Goal: Register for event/course

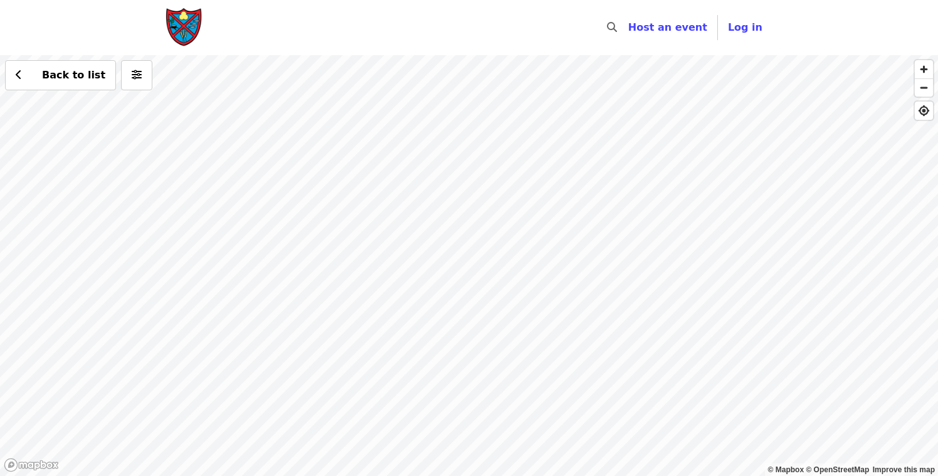
drag, startPoint x: 468, startPoint y: 359, endPoint x: 520, endPoint y: 280, distance: 95.5
click at [520, 280] on div "Back to list" at bounding box center [469, 265] width 938 height 421
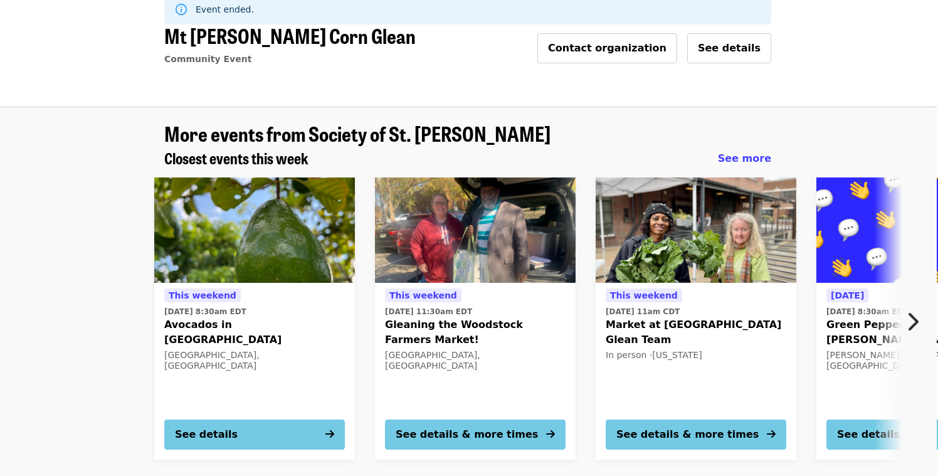
scroll to position [71, 0]
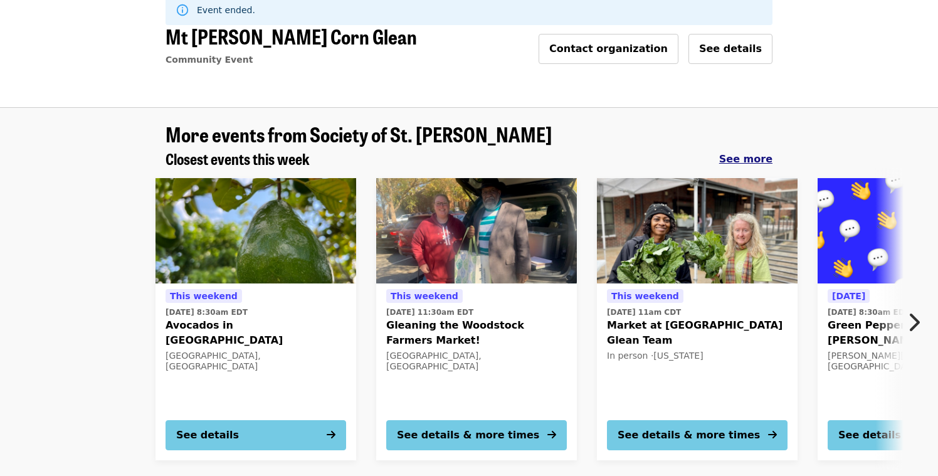
click at [740, 162] on span "See more" at bounding box center [745, 159] width 53 height 12
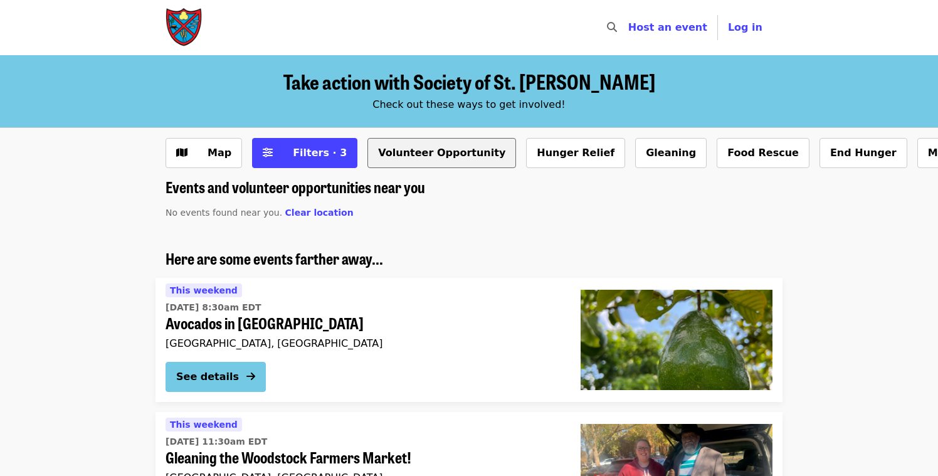
click at [399, 150] on button "Volunteer Opportunity" at bounding box center [441, 153] width 149 height 30
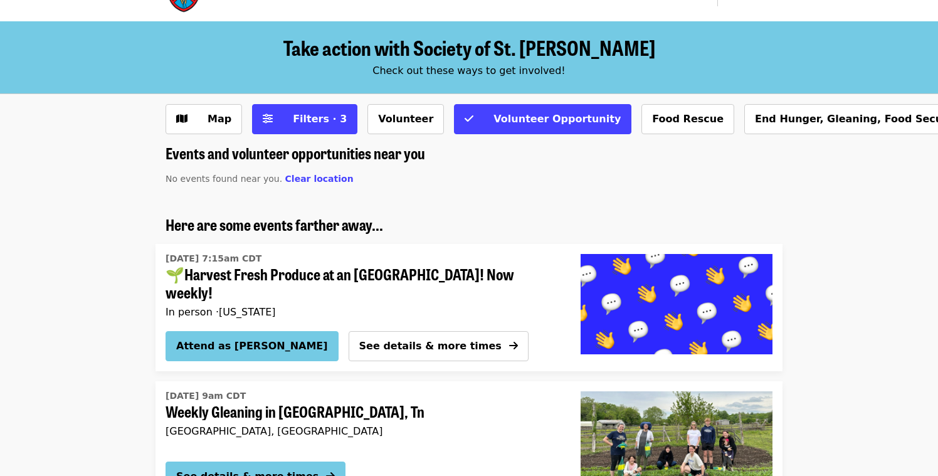
scroll to position [36, 0]
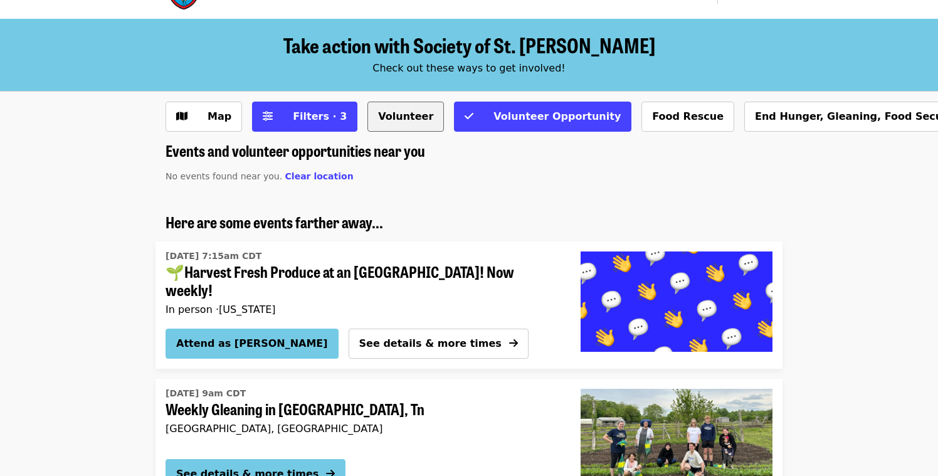
click at [387, 121] on button "Volunteer" at bounding box center [405, 117] width 76 height 30
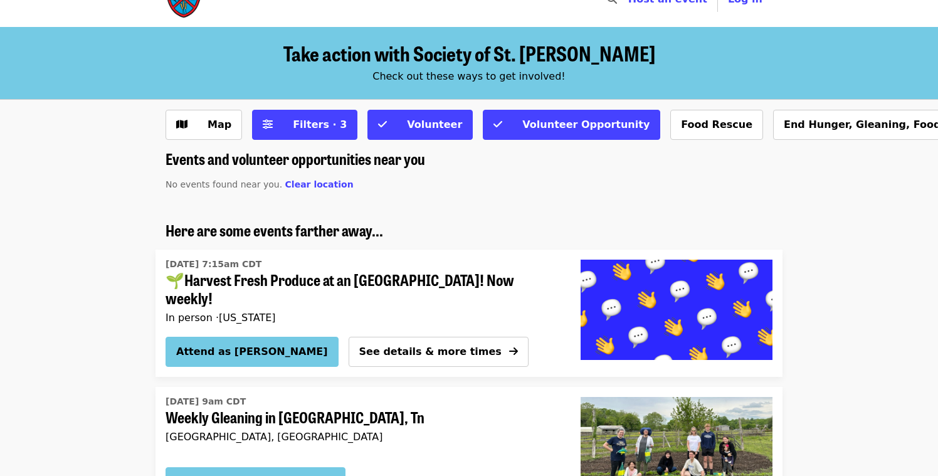
scroll to position [32, 0]
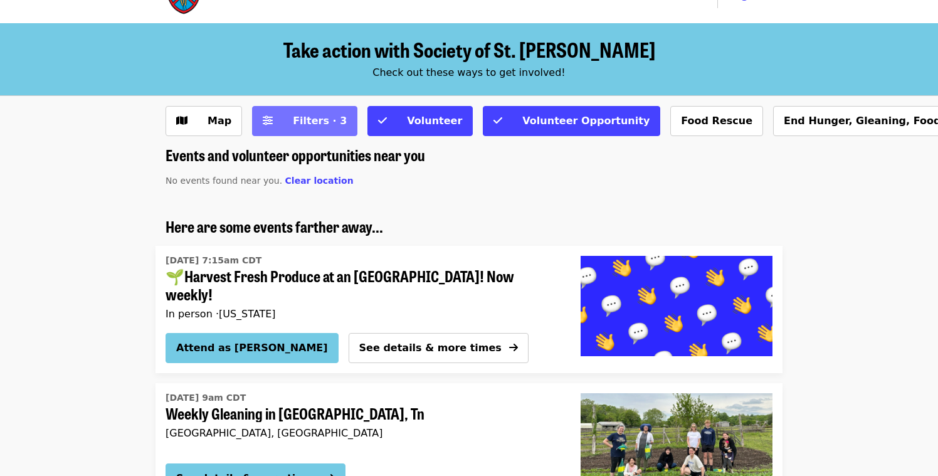
click at [283, 124] on span "Filters · 3" at bounding box center [313, 120] width 66 height 15
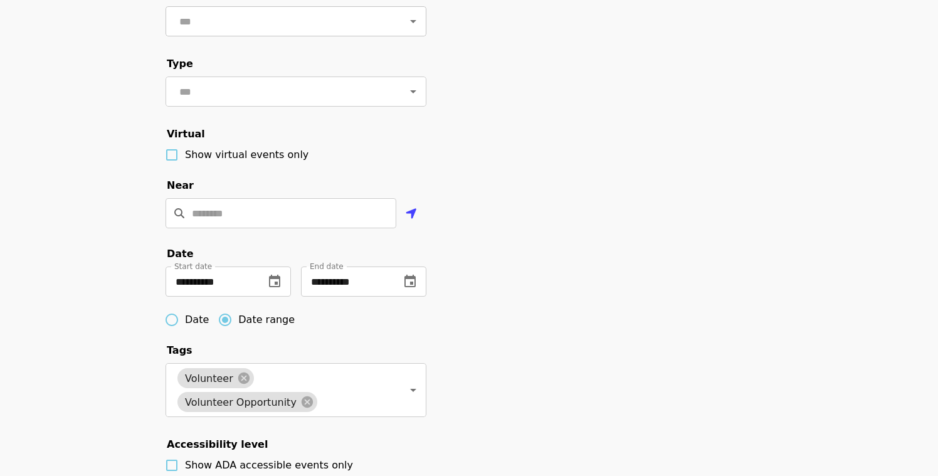
scroll to position [242, 0]
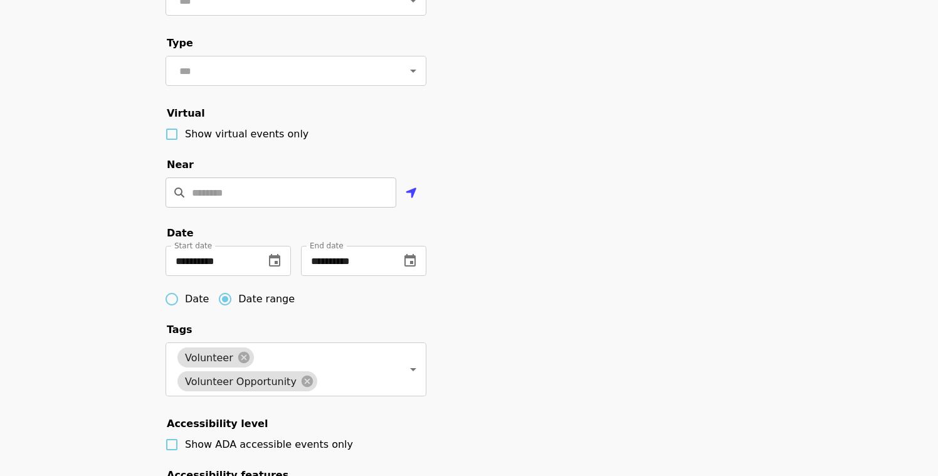
click at [356, 197] on input "Location" at bounding box center [294, 192] width 204 height 30
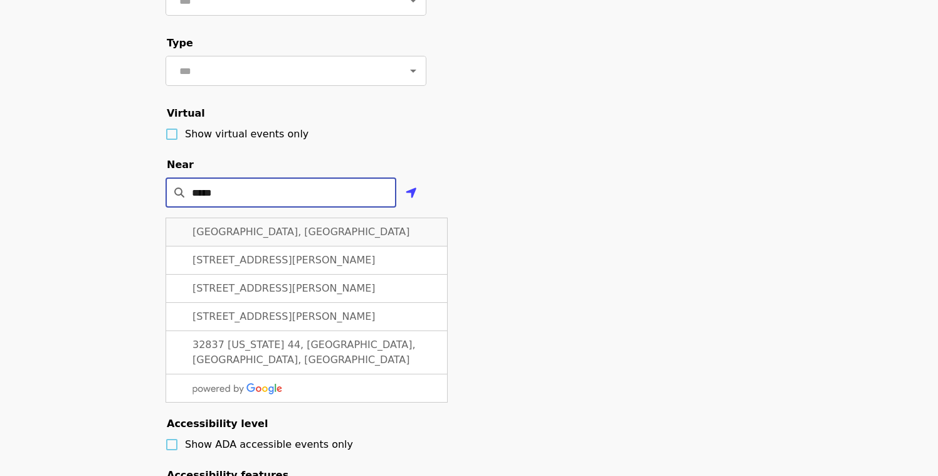
click at [349, 233] on div "[GEOGRAPHIC_DATA], [GEOGRAPHIC_DATA]" at bounding box center [307, 232] width 282 height 29
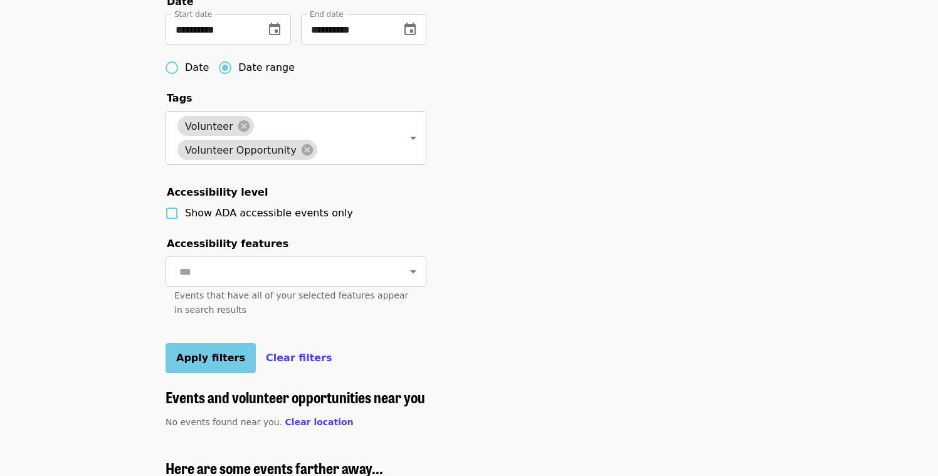
scroll to position [481, 0]
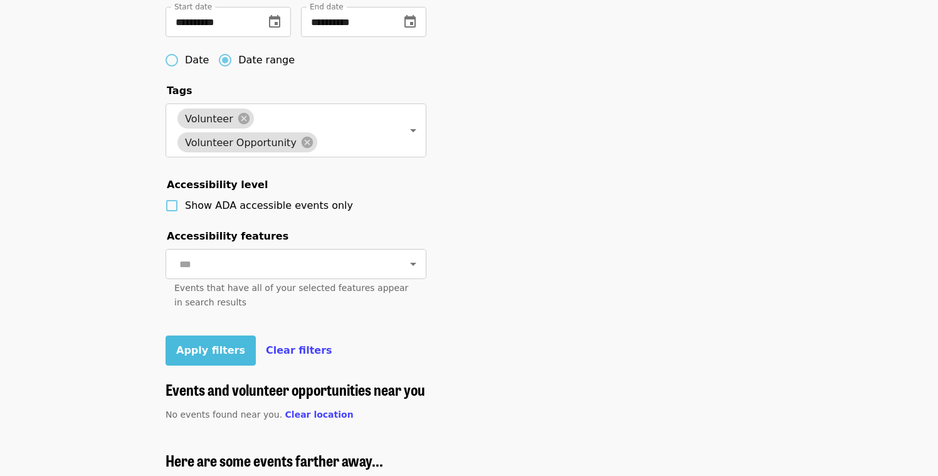
type input "**********"
click at [194, 347] on span "Apply filters" at bounding box center [210, 350] width 69 height 12
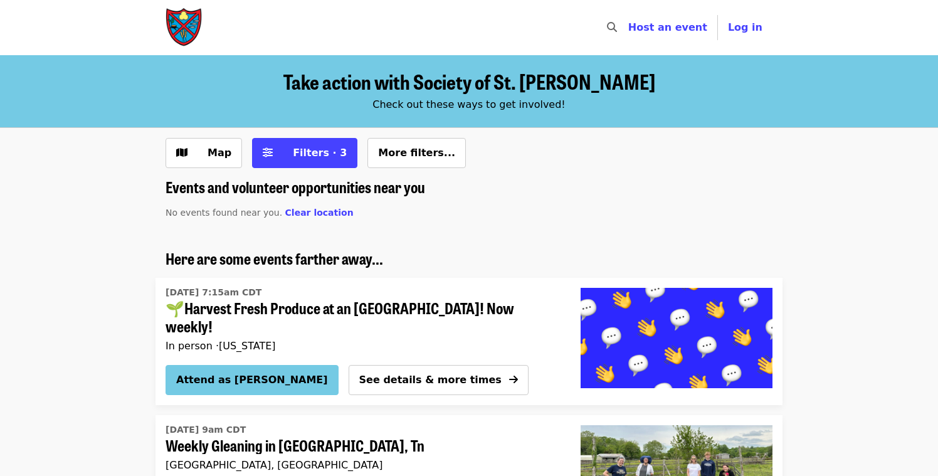
scroll to position [409, 0]
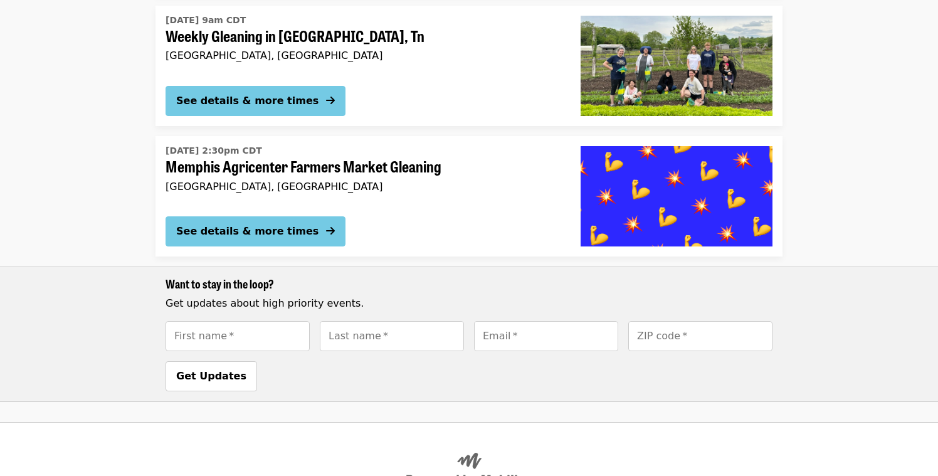
scroll to position [36, 0]
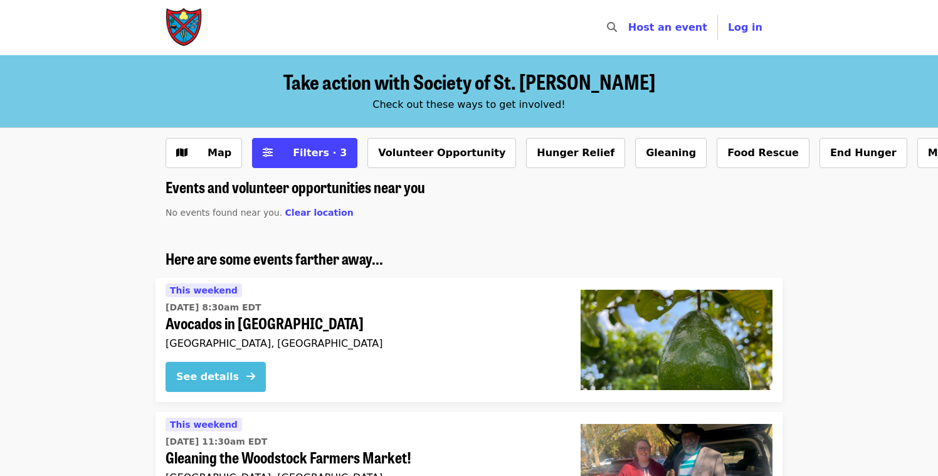
click at [211, 376] on div "See details" at bounding box center [207, 376] width 63 height 15
